Goal: Navigation & Orientation: Find specific page/section

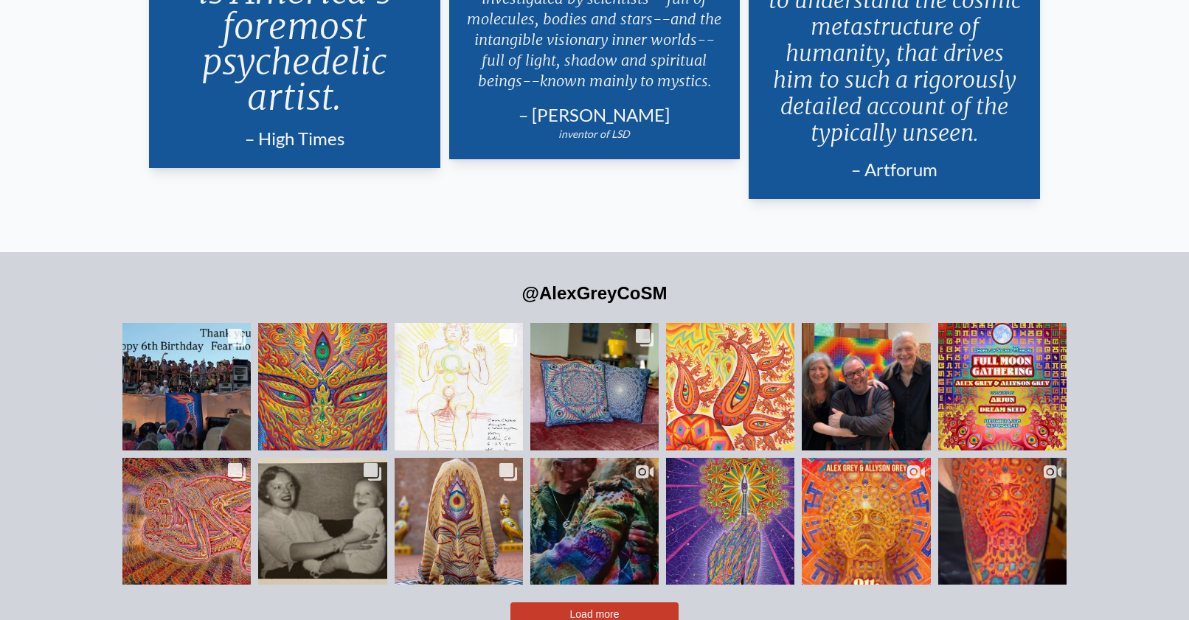
scroll to position [3390, 0]
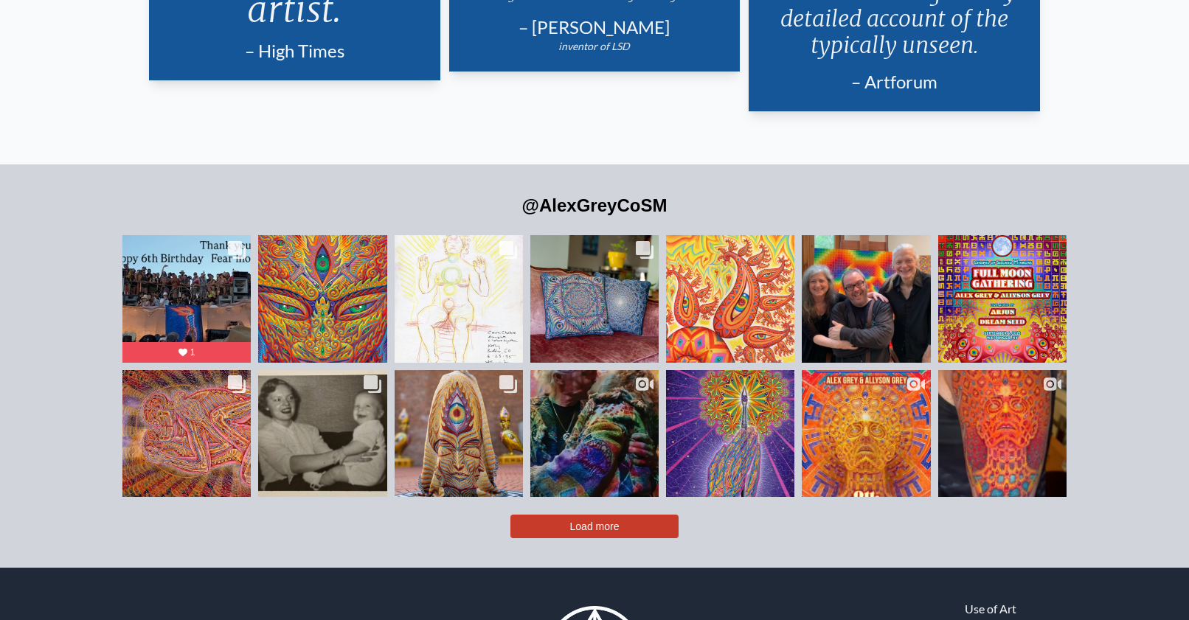
click at [581, 521] on span "Load more" at bounding box center [594, 527] width 49 height 12
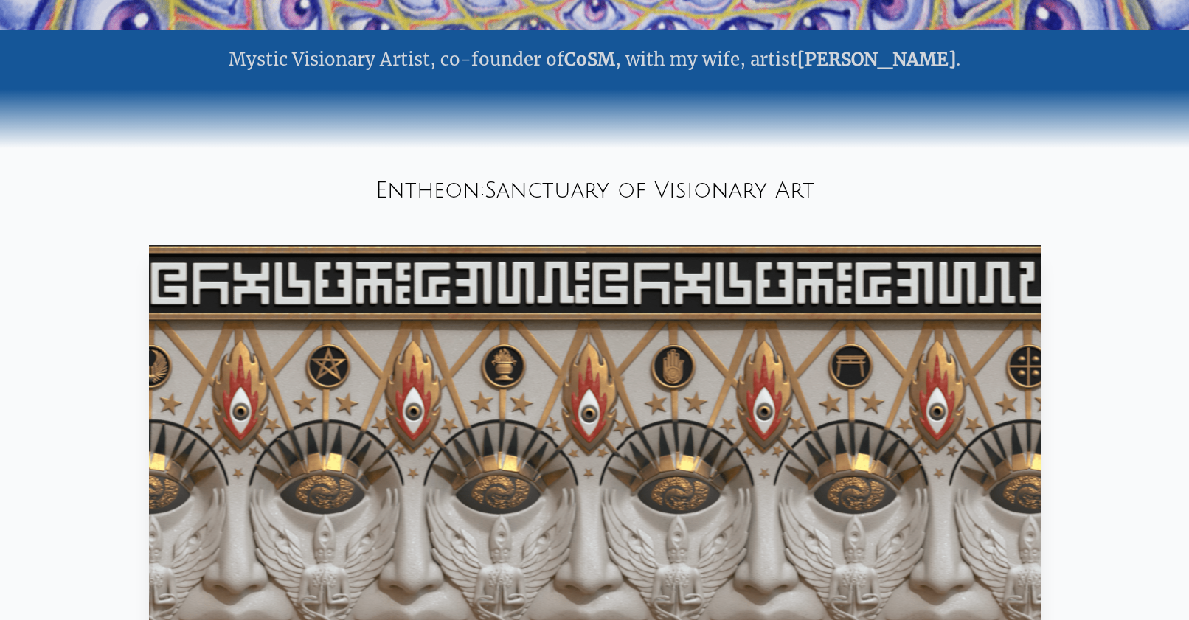
scroll to position [0, 0]
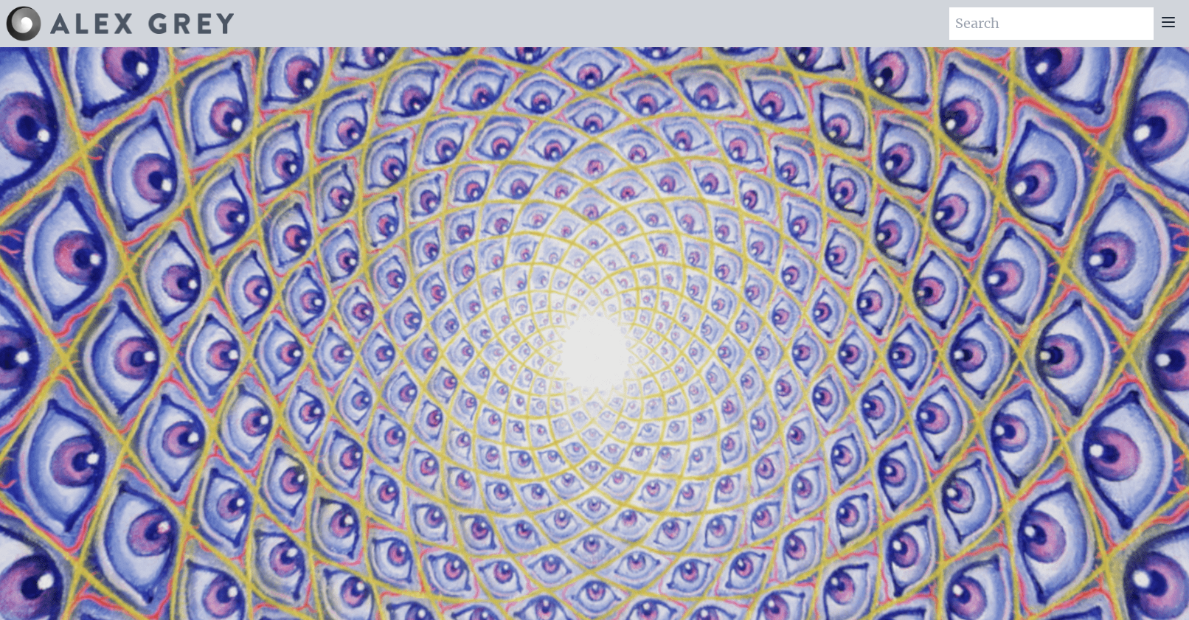
click at [1167, 14] on icon at bounding box center [1169, 22] width 18 height 18
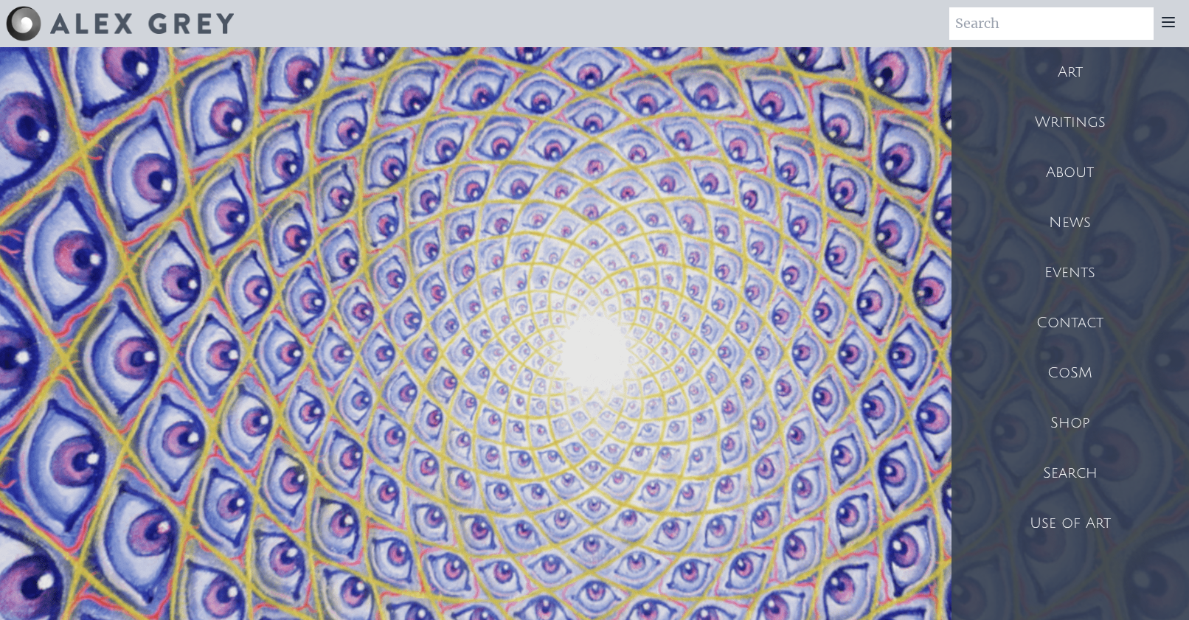
click at [1077, 86] on div "Art" at bounding box center [1071, 72] width 238 height 50
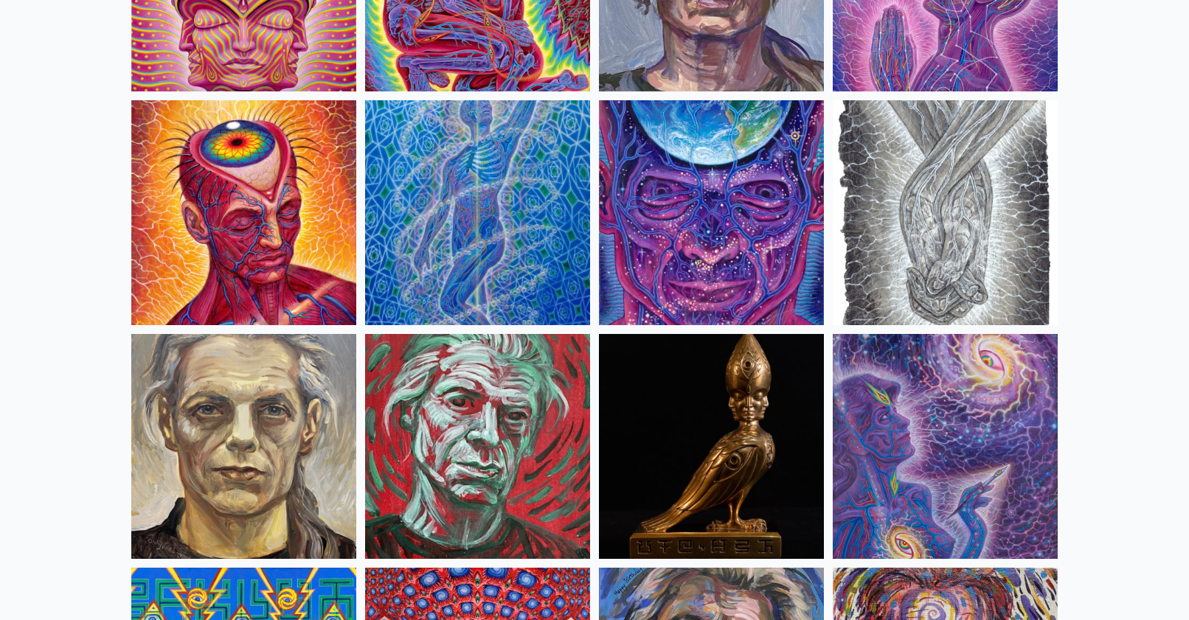
scroll to position [2481, 0]
